Goal: Task Accomplishment & Management: Manage account settings

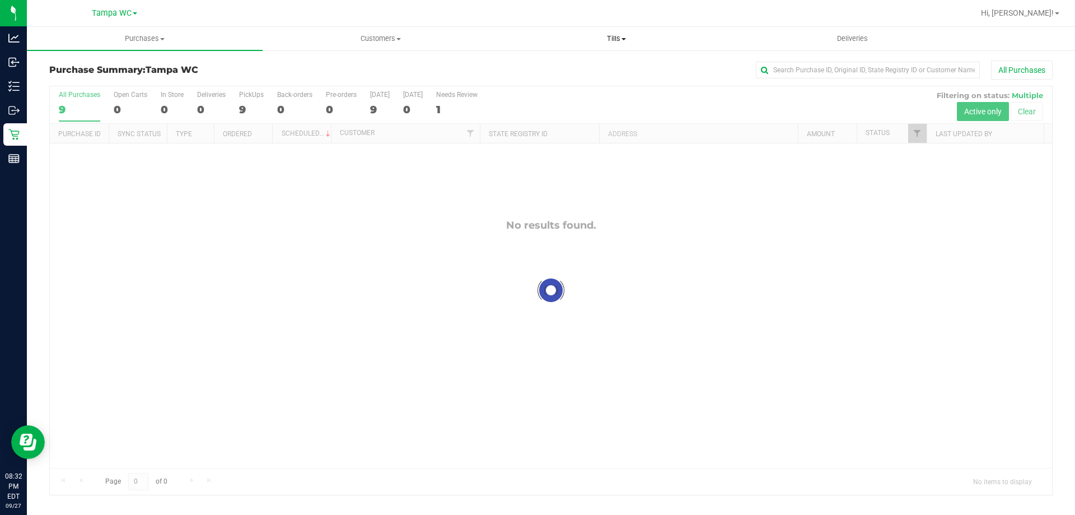
click at [620, 44] on uib-tab-heading "Tills Manage tills Reconcile e-payments" at bounding box center [616, 38] width 235 height 22
click at [612, 62] on li "Manage tills" at bounding box center [616, 67] width 236 height 13
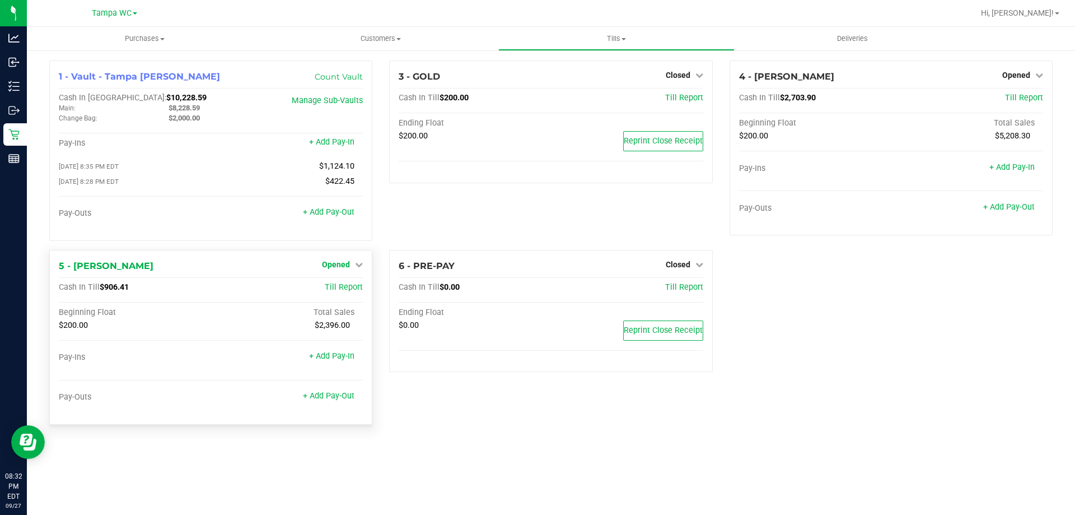
click at [352, 267] on link "Opened" at bounding box center [342, 264] width 41 height 9
click at [345, 285] on link "Close Till" at bounding box center [338, 287] width 30 height 9
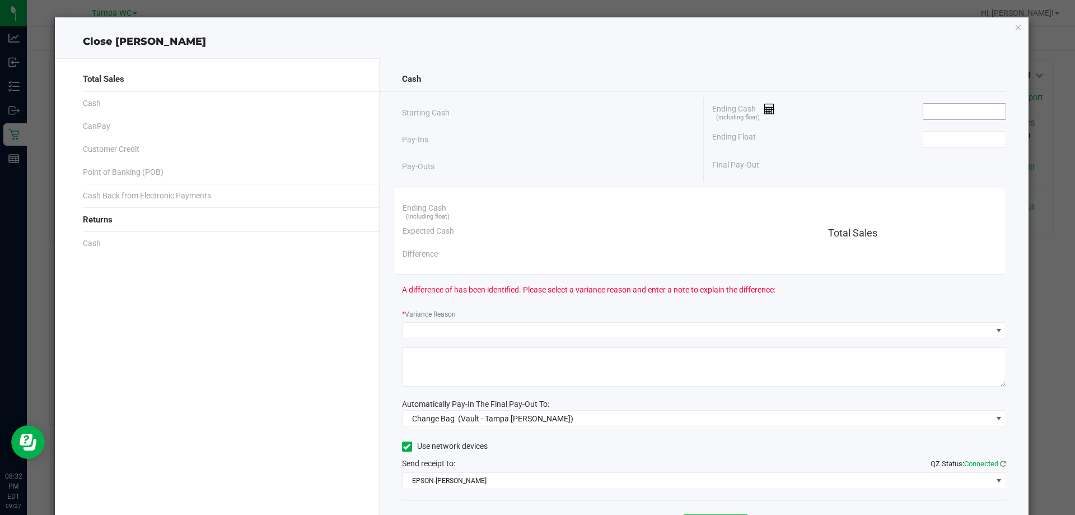
click at [969, 112] on input at bounding box center [964, 112] width 82 height 16
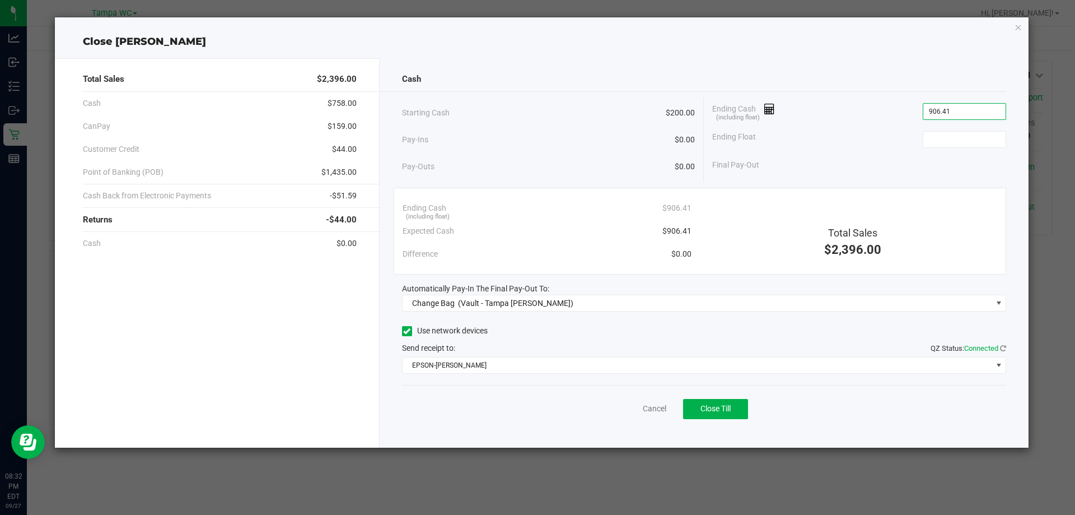
type input "$906.41"
type input "$200.00"
click at [843, 177] on div "Starting Cash $200.00 Pay-Ins $0.00 Pay-Outs $0.00 Ending Cash (including float…" at bounding box center [704, 139] width 605 height 85
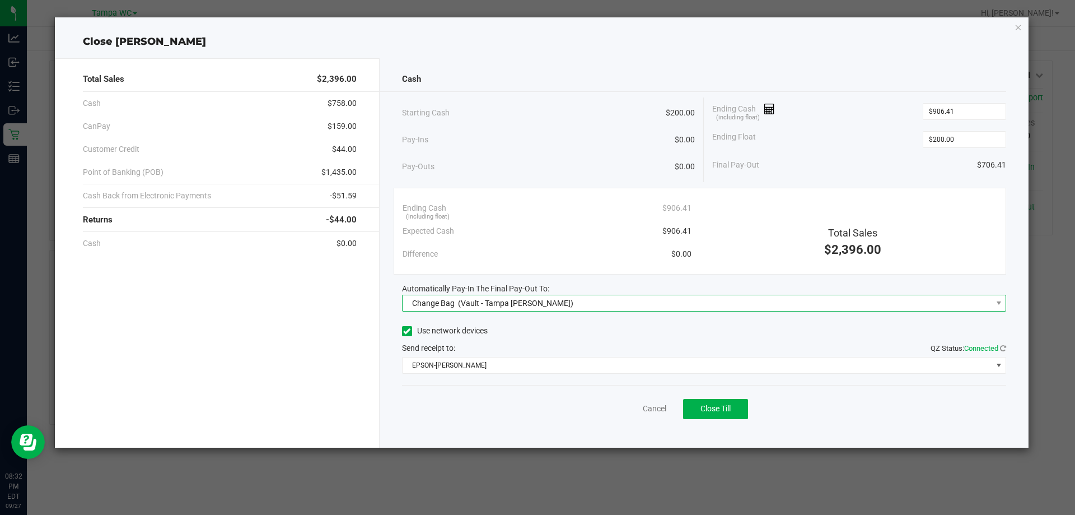
drag, startPoint x: 637, startPoint y: 297, endPoint x: 622, endPoint y: 310, distance: 19.5
click at [636, 298] on span "Change Bag (Vault - Tampa [PERSON_NAME])" at bounding box center [698, 303] width 590 height 16
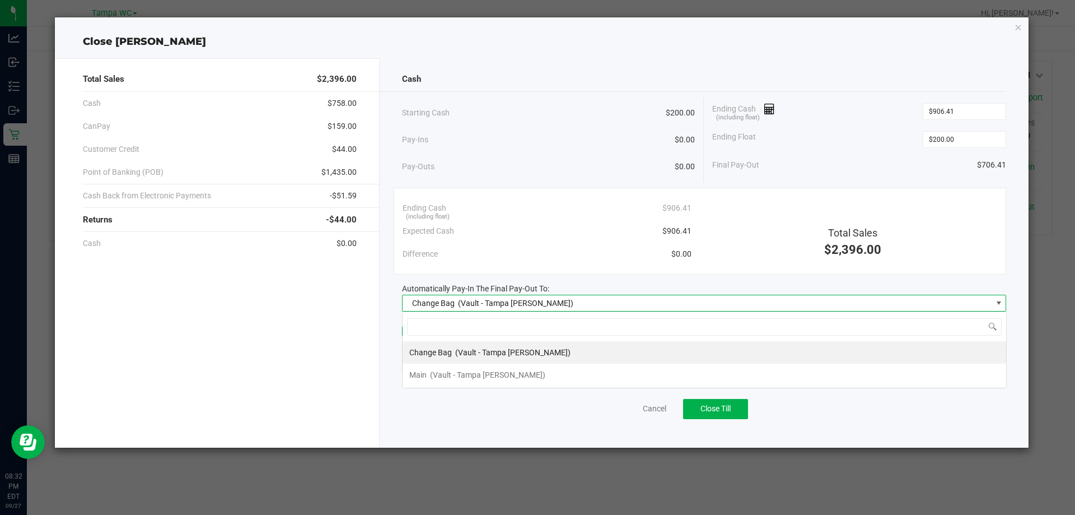
scroll to position [17, 604]
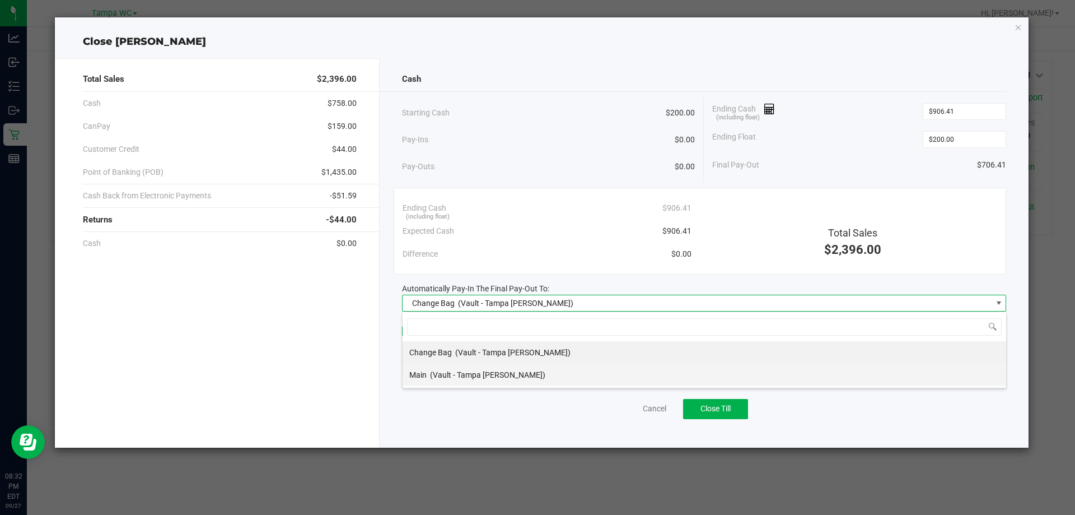
click at [502, 374] on span "(Vault - Tampa [PERSON_NAME])" at bounding box center [487, 374] width 115 height 9
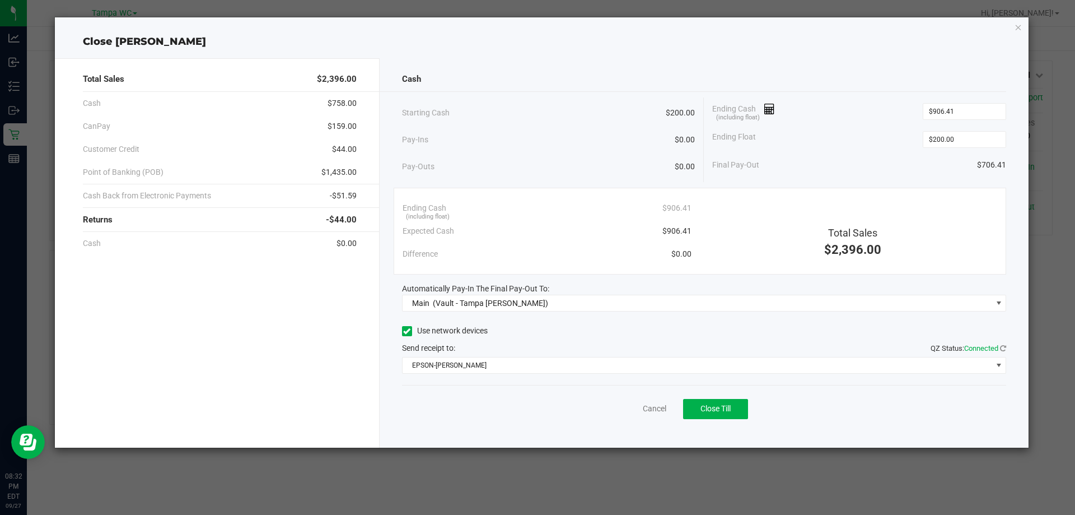
drag, startPoint x: 548, startPoint y: 330, endPoint x: 551, endPoint y: 338, distance: 8.3
click at [550, 330] on div "Use network devices" at bounding box center [704, 331] width 605 height 17
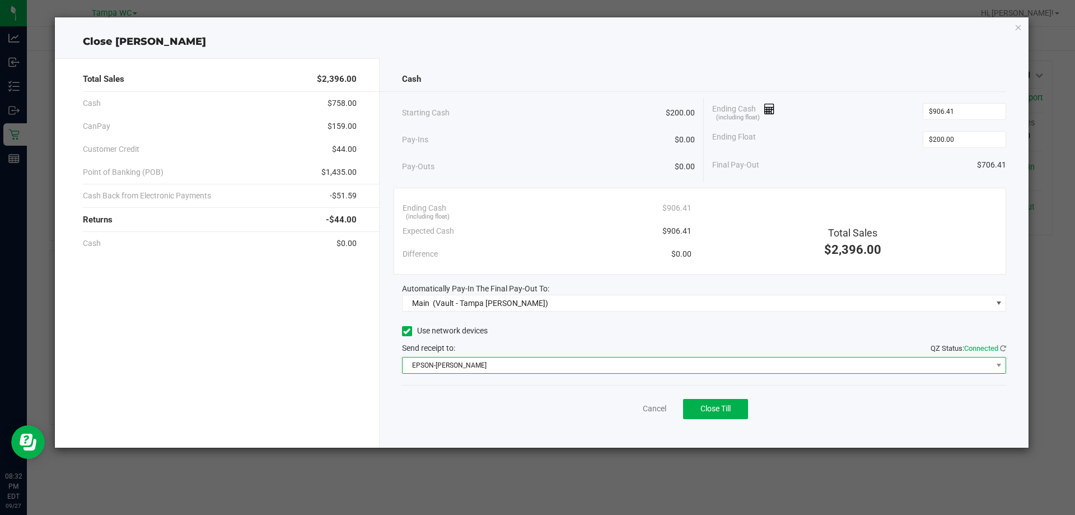
click at [542, 367] on span "EPSON-[PERSON_NAME]" at bounding box center [698, 365] width 590 height 16
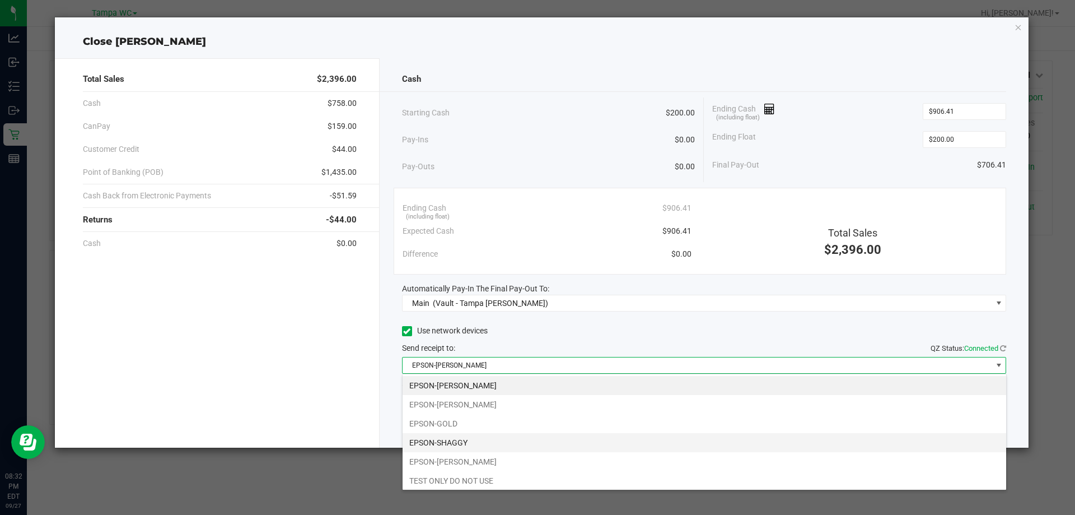
click at [493, 442] on li "EPSON-SHAGGY" at bounding box center [705, 442] width 604 height 19
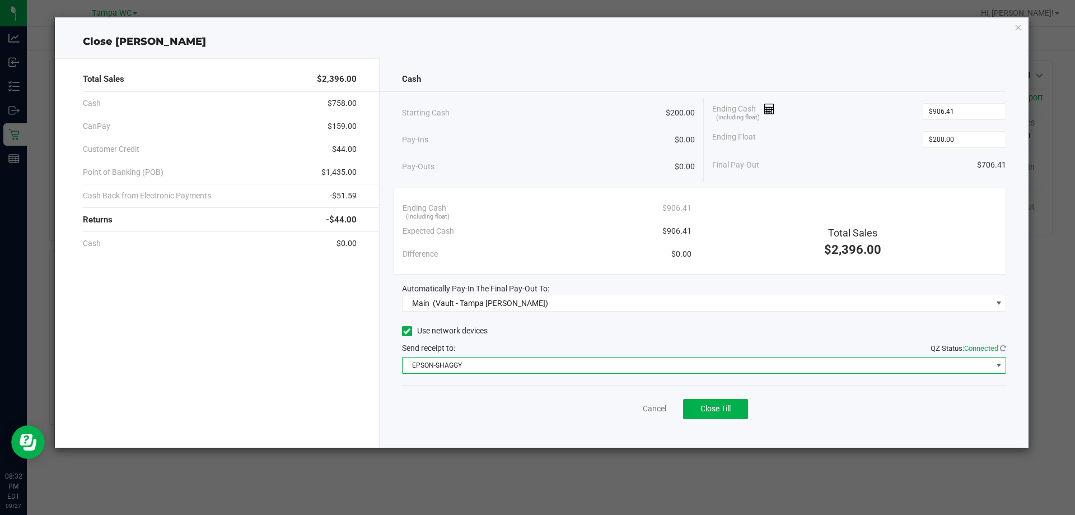
click at [588, 341] on div "Use network devices Send receipt to: QZ Status: Connected EPSON-SHAGGY" at bounding box center [704, 348] width 605 height 51
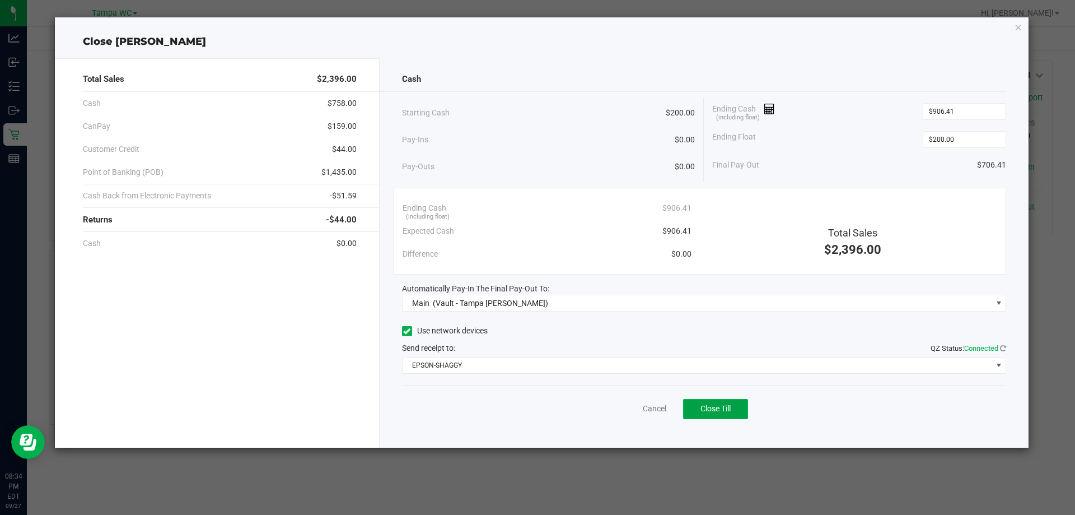
click at [721, 402] on button "Close Till" at bounding box center [715, 409] width 65 height 20
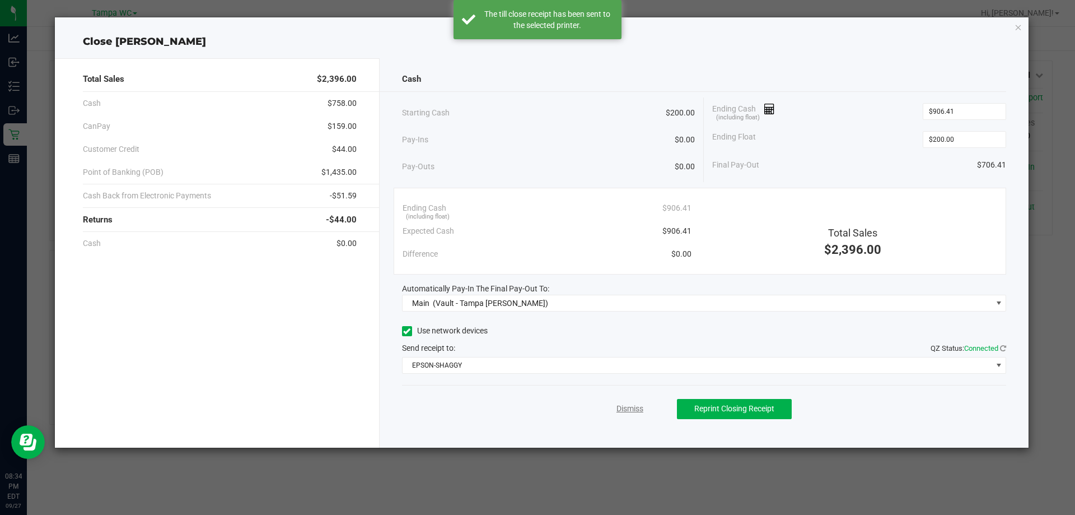
click at [635, 407] on link "Dismiss" at bounding box center [630, 409] width 27 height 12
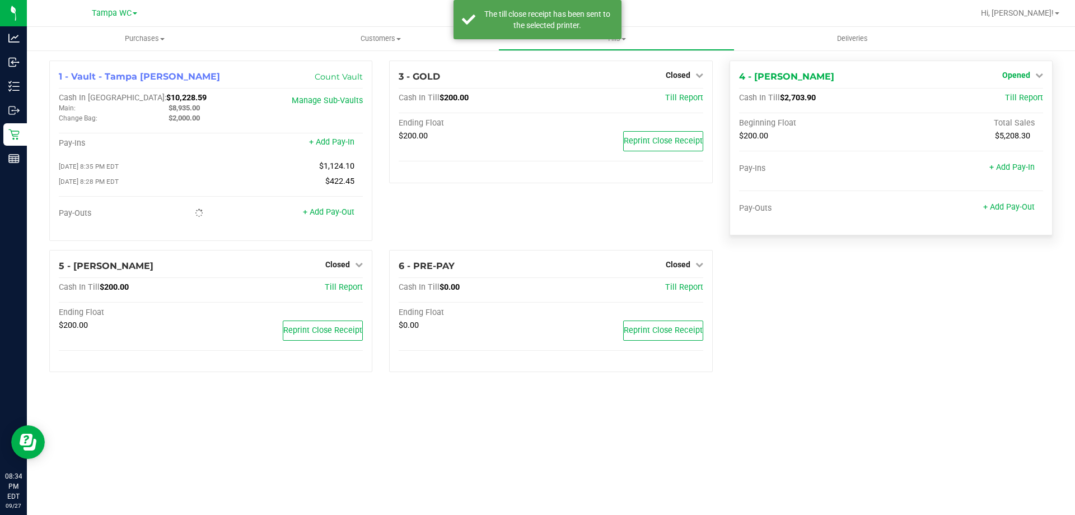
click at [1027, 71] on span "Opened" at bounding box center [1016, 75] width 28 height 9
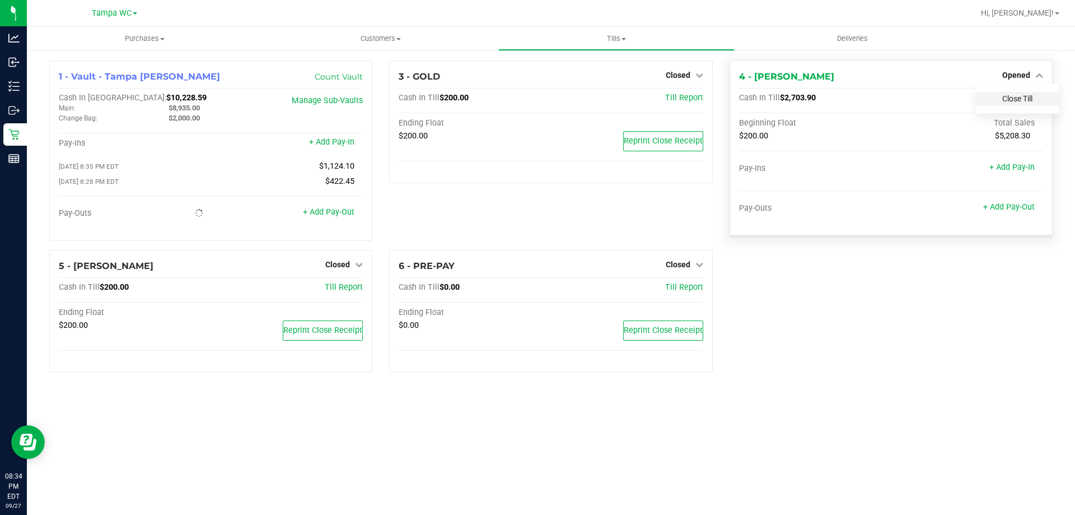
click at [1019, 95] on link "Close Till" at bounding box center [1017, 98] width 30 height 9
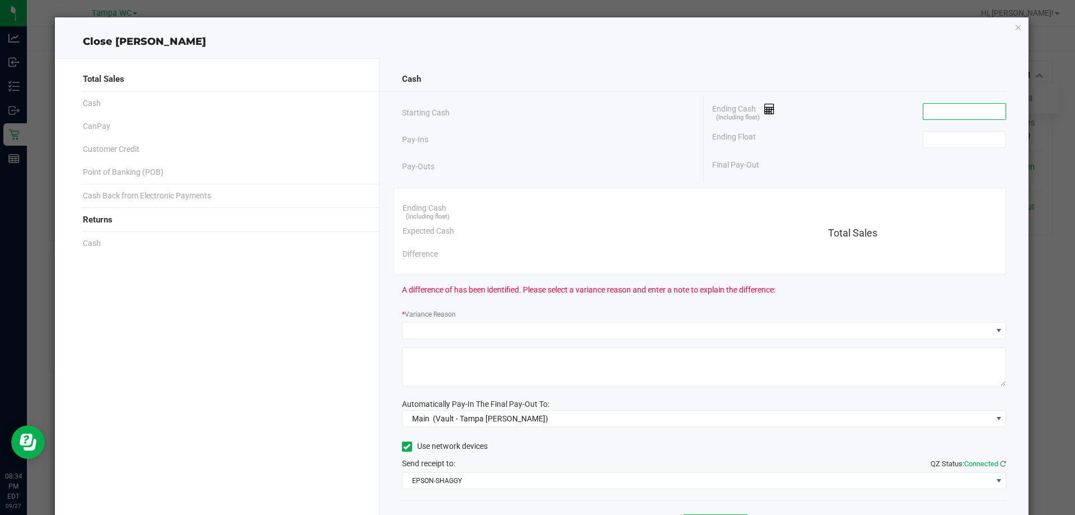
click at [942, 114] on input at bounding box center [964, 112] width 82 height 16
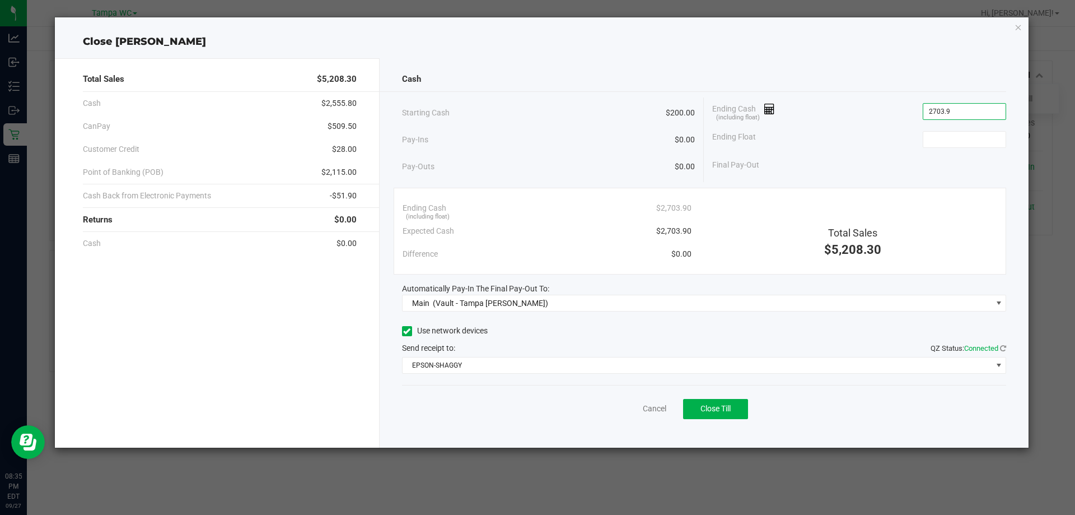
type input "$2,703.90"
type input "$200.00"
click at [858, 156] on div "Final Pay-Out $2,503.90" at bounding box center [859, 164] width 294 height 23
click at [711, 409] on span "Close Till" at bounding box center [716, 408] width 30 height 9
click at [620, 404] on link "Dismiss" at bounding box center [630, 409] width 27 height 12
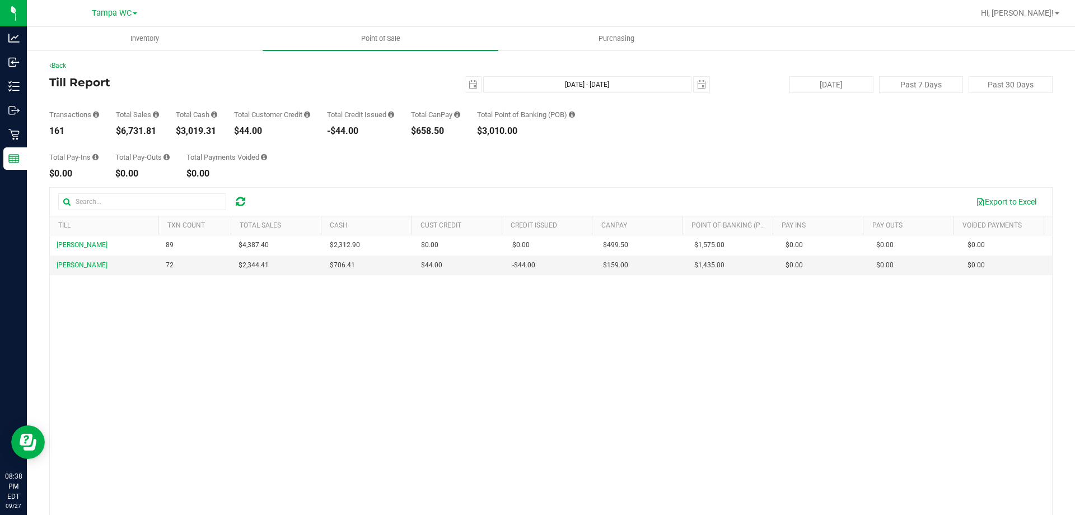
click at [239, 199] on icon at bounding box center [241, 201] width 10 height 11
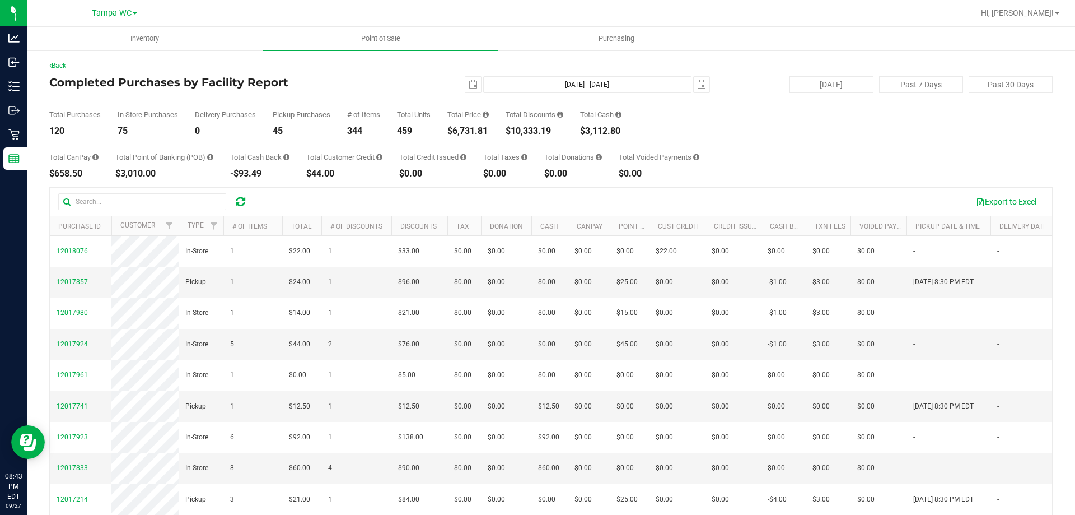
click at [240, 204] on icon at bounding box center [241, 201] width 10 height 11
drag, startPoint x: 465, startPoint y: 82, endPoint x: 465, endPoint y: 91, distance: 9.5
click at [469, 82] on span "select" at bounding box center [473, 84] width 9 height 9
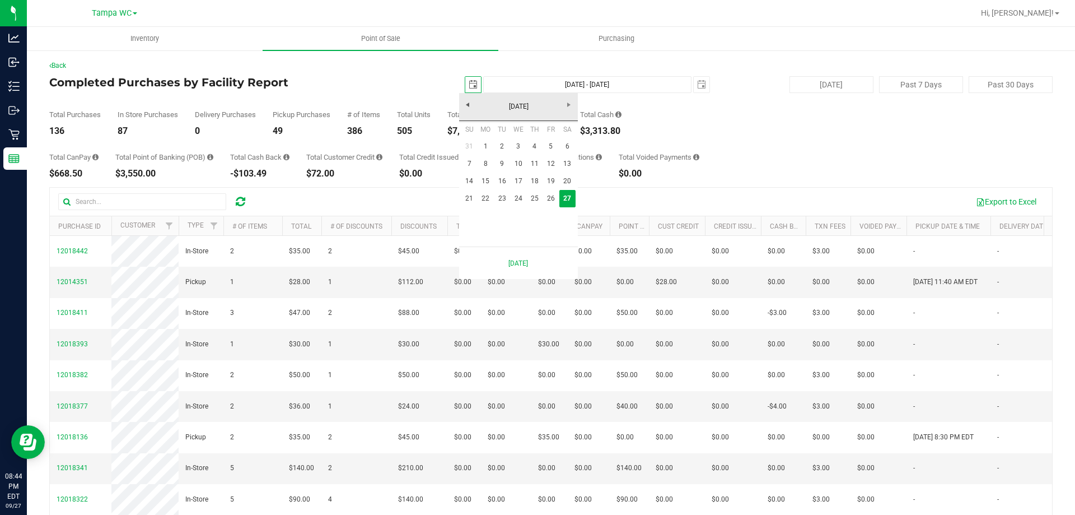
scroll to position [0, 28]
click at [469, 195] on link "21" at bounding box center [469, 198] width 16 height 17
type input "[DATE]"
type input "[DATE] - [DATE]"
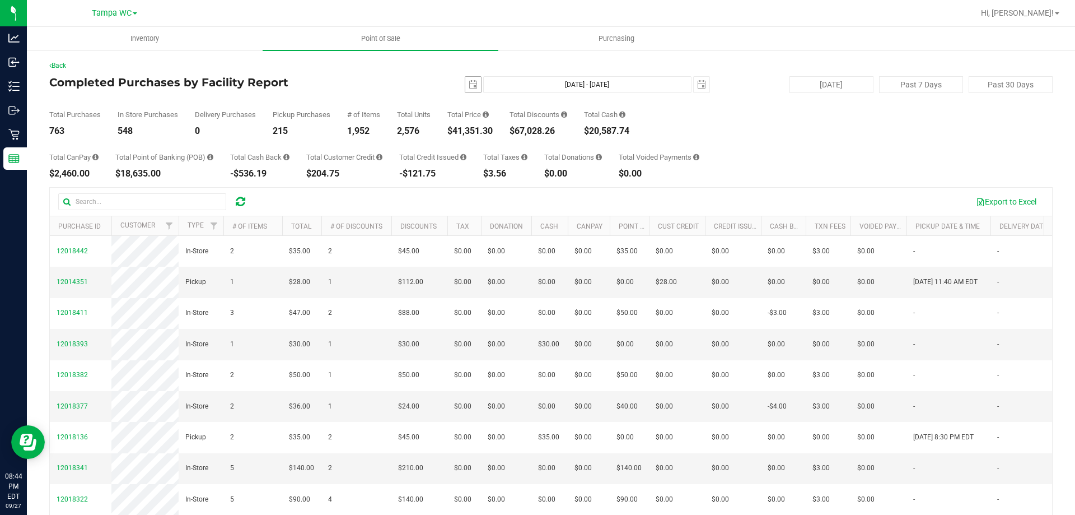
click at [473, 89] on span "select" at bounding box center [473, 85] width 16 height 16
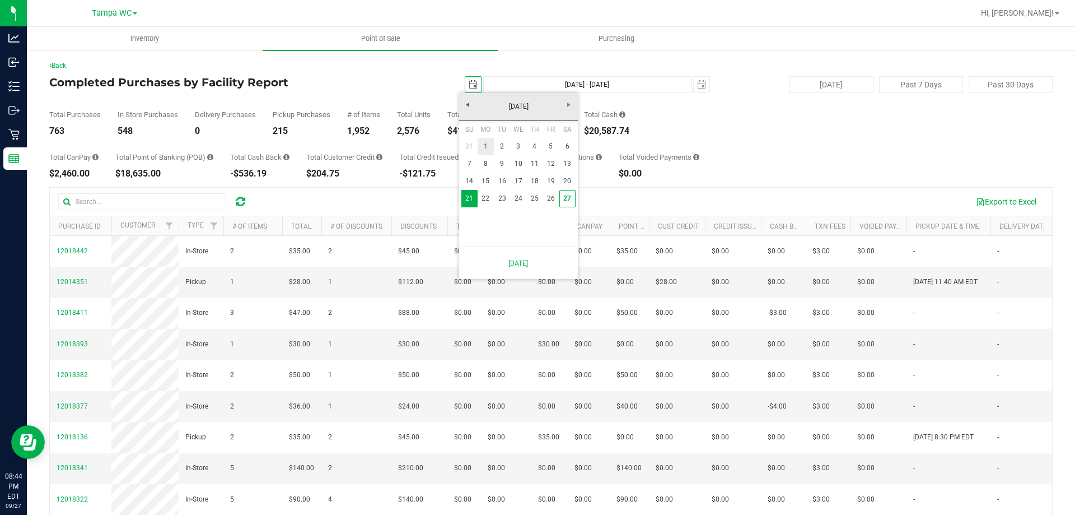
click at [489, 141] on link "1" at bounding box center [486, 146] width 16 height 17
type input "[DATE]"
type input "[DATE] - [DATE]"
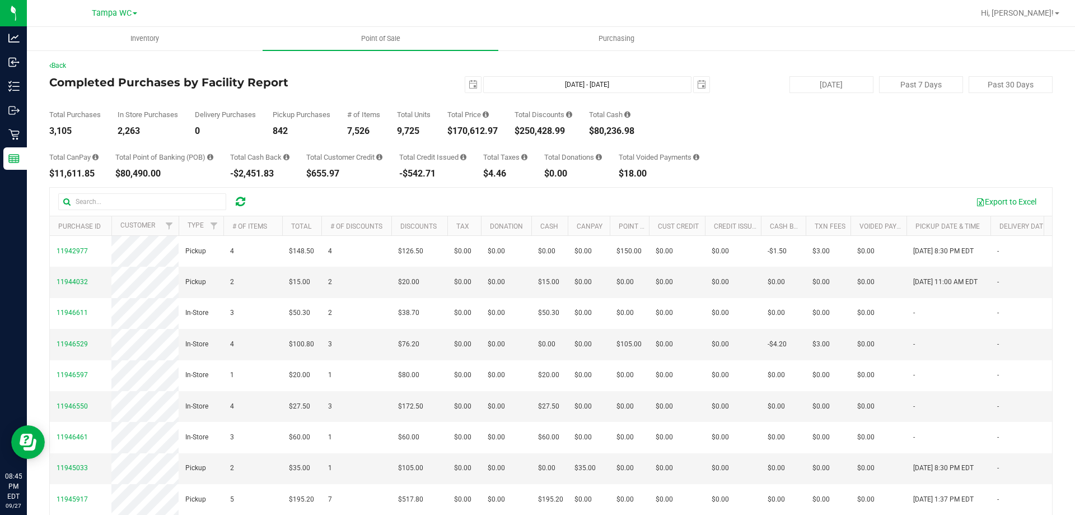
drag, startPoint x: 439, startPoint y: 72, endPoint x: 496, endPoint y: 55, distance: 59.7
click at [439, 72] on div "Back Completed Purchases by Facility Report [DATE] [DATE] - [DATE] [DATE] [DATE…" at bounding box center [551, 323] width 1004 height 527
